Goal: Find specific page/section

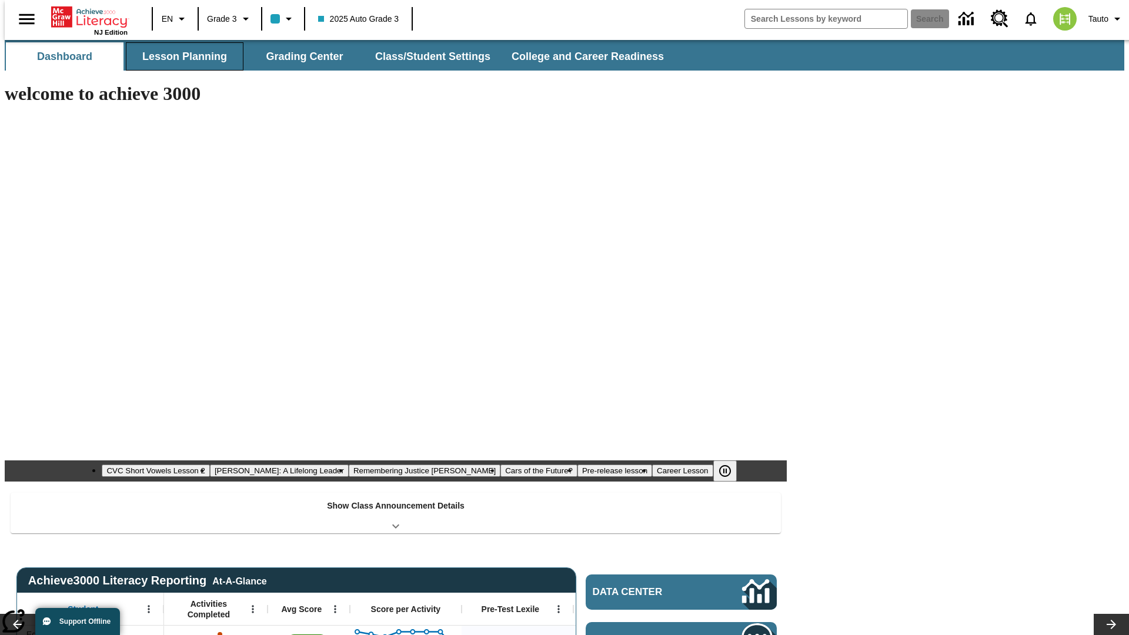
click at [180, 56] on button "Lesson Planning" at bounding box center [185, 56] width 118 height 28
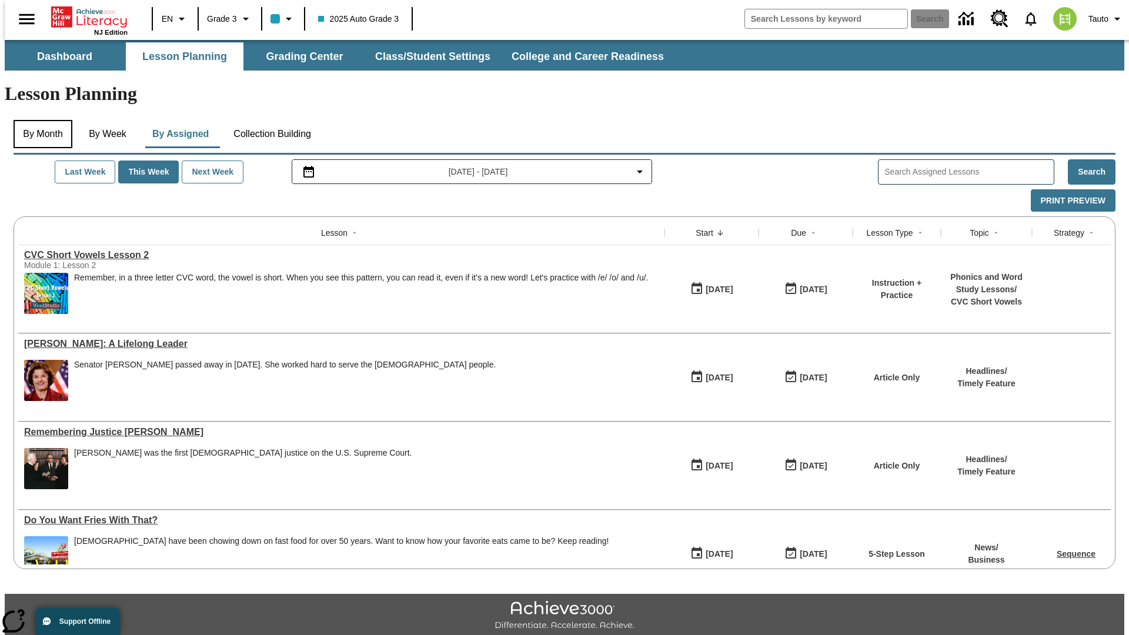
click at [39, 120] on button "By Month" at bounding box center [43, 134] width 59 height 28
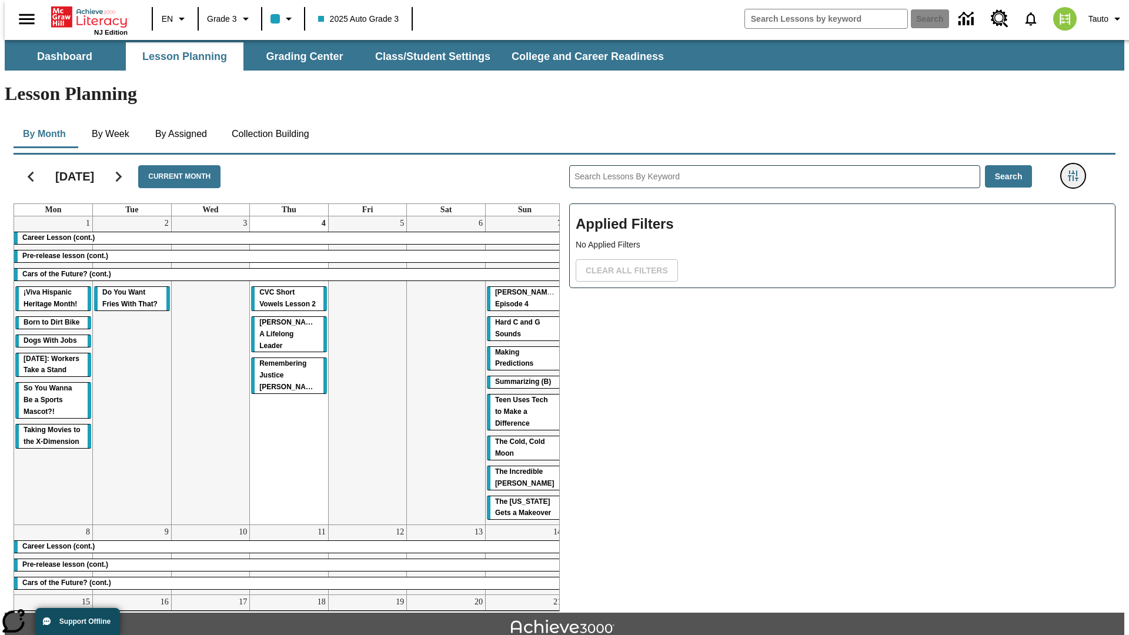
click at [1077, 171] on icon "Filters Side menu" at bounding box center [1073, 176] width 11 height 11
